Goal: Find contact information: Find contact information

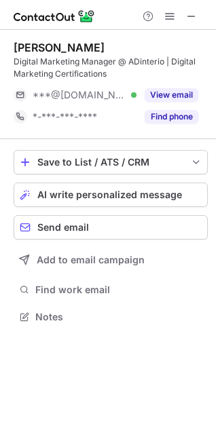
scroll to position [308, 216]
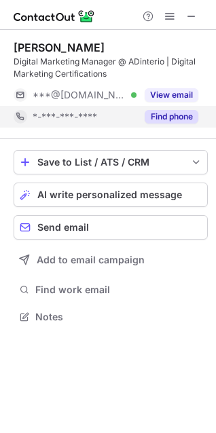
click at [149, 119] on button "Find phone" at bounding box center [172, 117] width 54 height 14
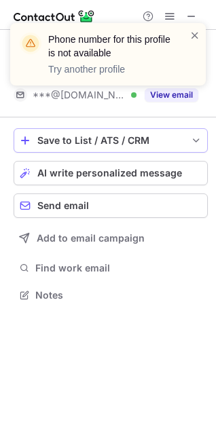
scroll to position [286, 216]
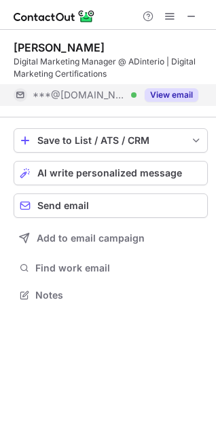
click at [165, 89] on button "View email" at bounding box center [172, 95] width 54 height 14
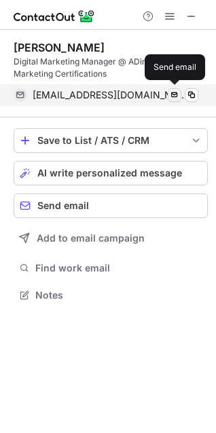
click at [174, 95] on span at bounding box center [174, 95] width 11 height 11
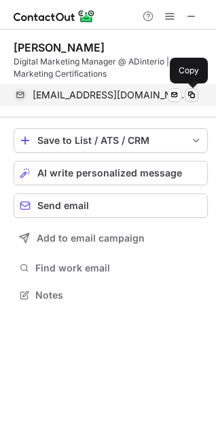
click at [191, 96] on span at bounding box center [191, 95] width 11 height 11
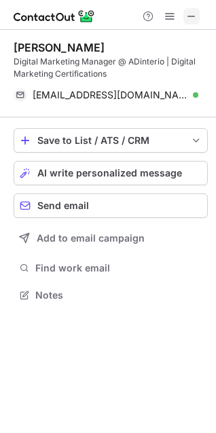
click at [198, 19] on button at bounding box center [191, 16] width 16 height 16
